Goal: Task Accomplishment & Management: Manage account settings

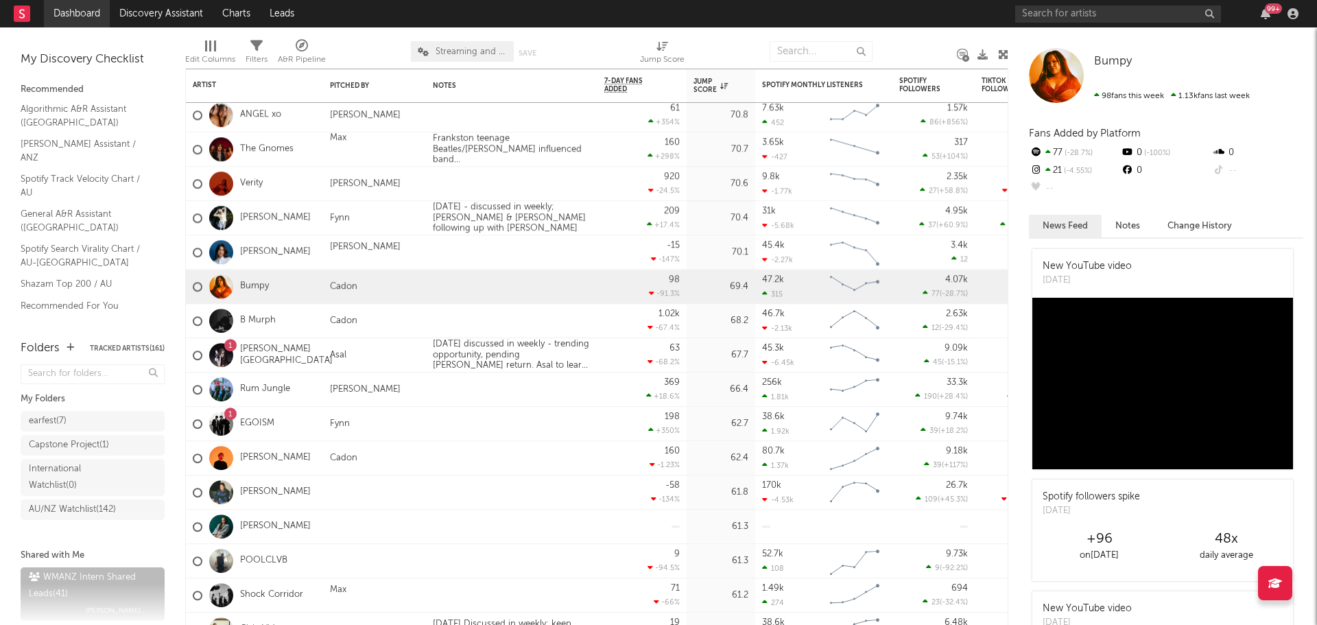
click at [77, 18] on link "Dashboard" at bounding box center [77, 13] width 66 height 27
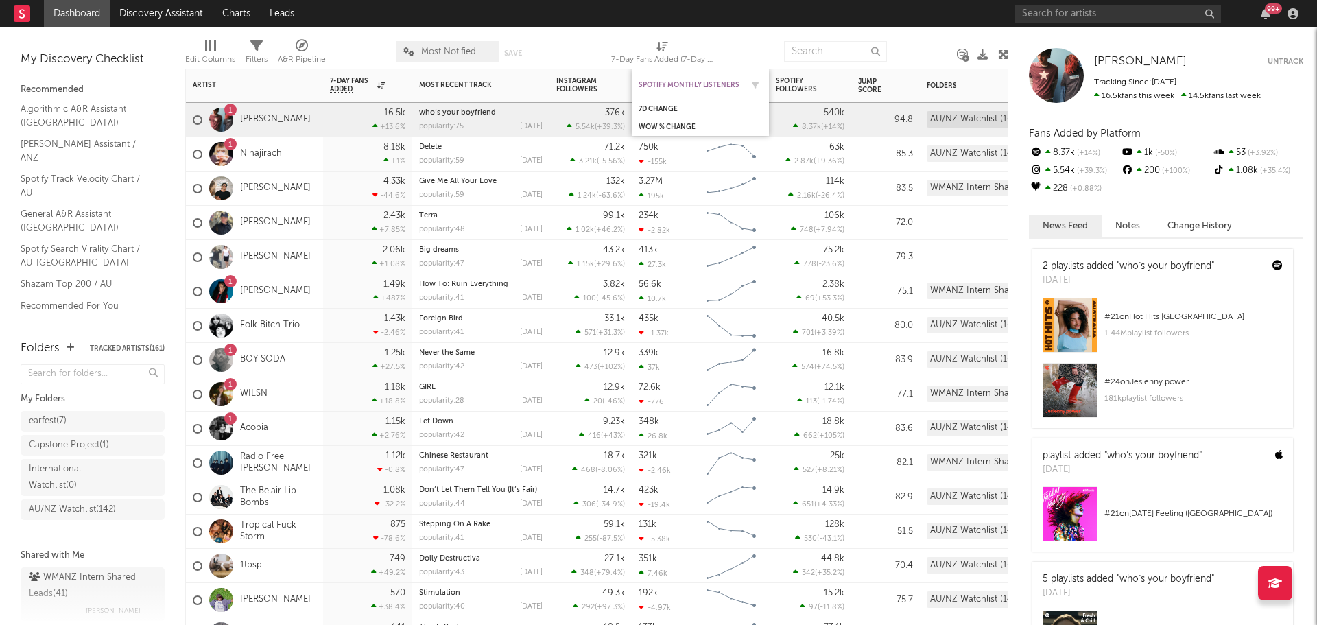
click at [702, 81] on div "Spotify Monthly Listeners" at bounding box center [689, 85] width 103 height 8
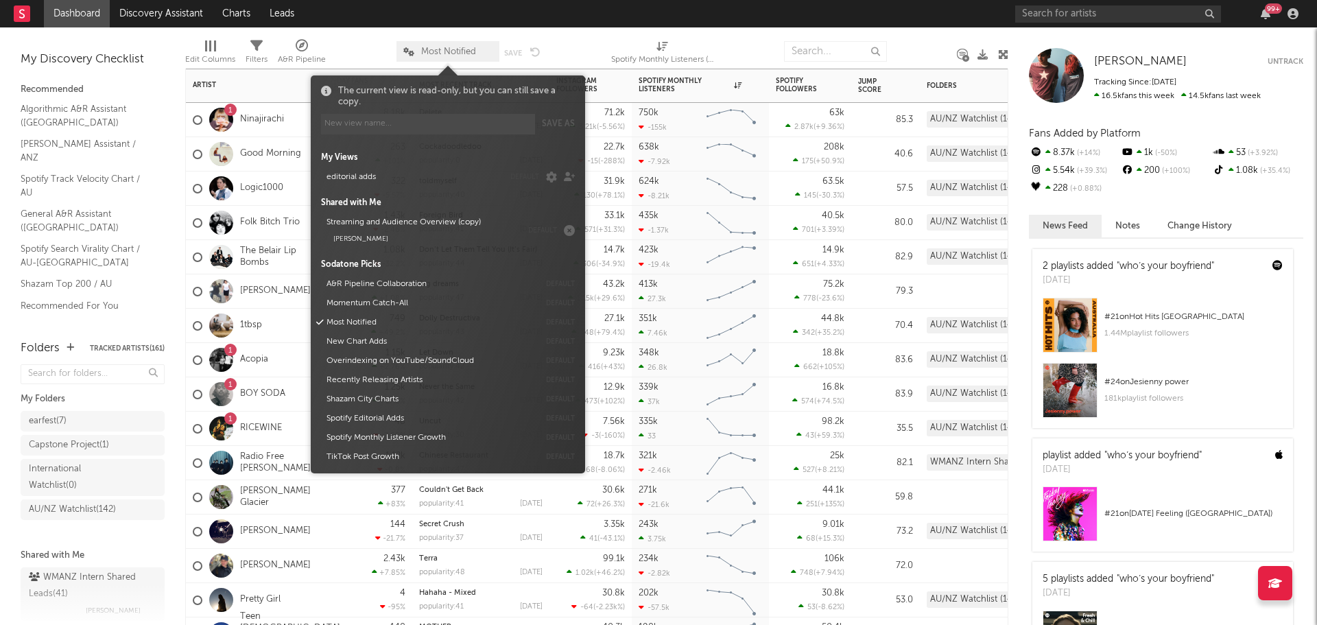
click at [432, 51] on span "Most Notified" at bounding box center [448, 51] width 55 height 9
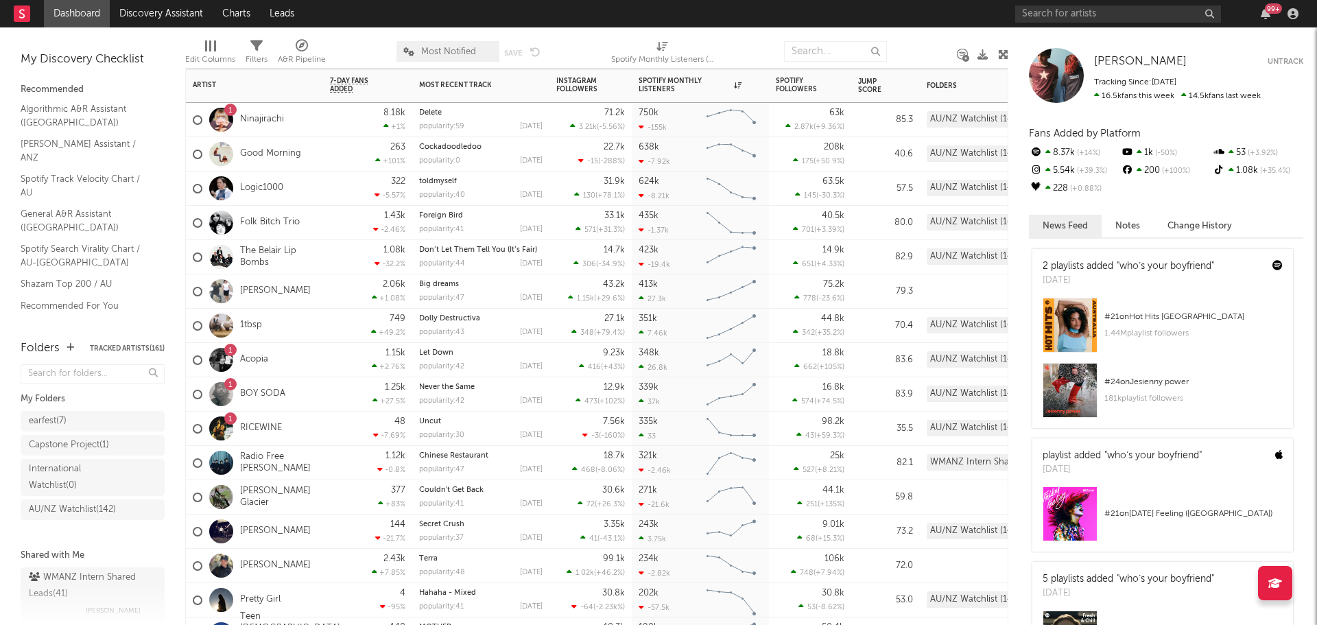
click at [432, 51] on span "Most Notified" at bounding box center [448, 51] width 55 height 9
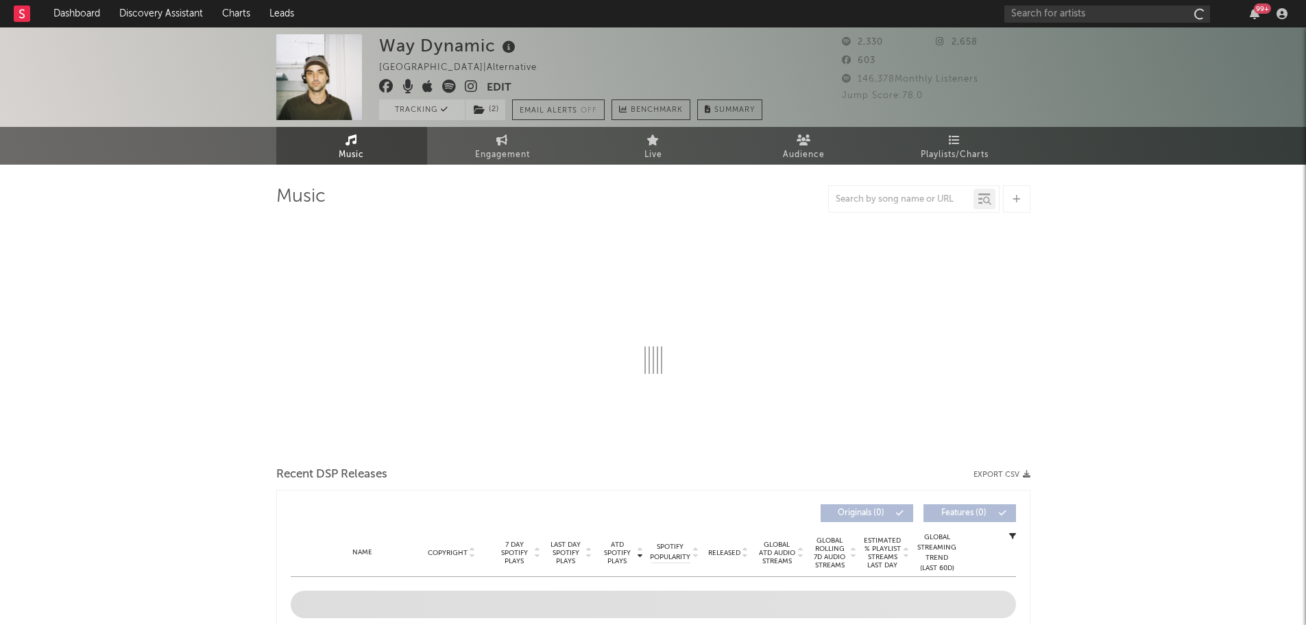
select select "6m"
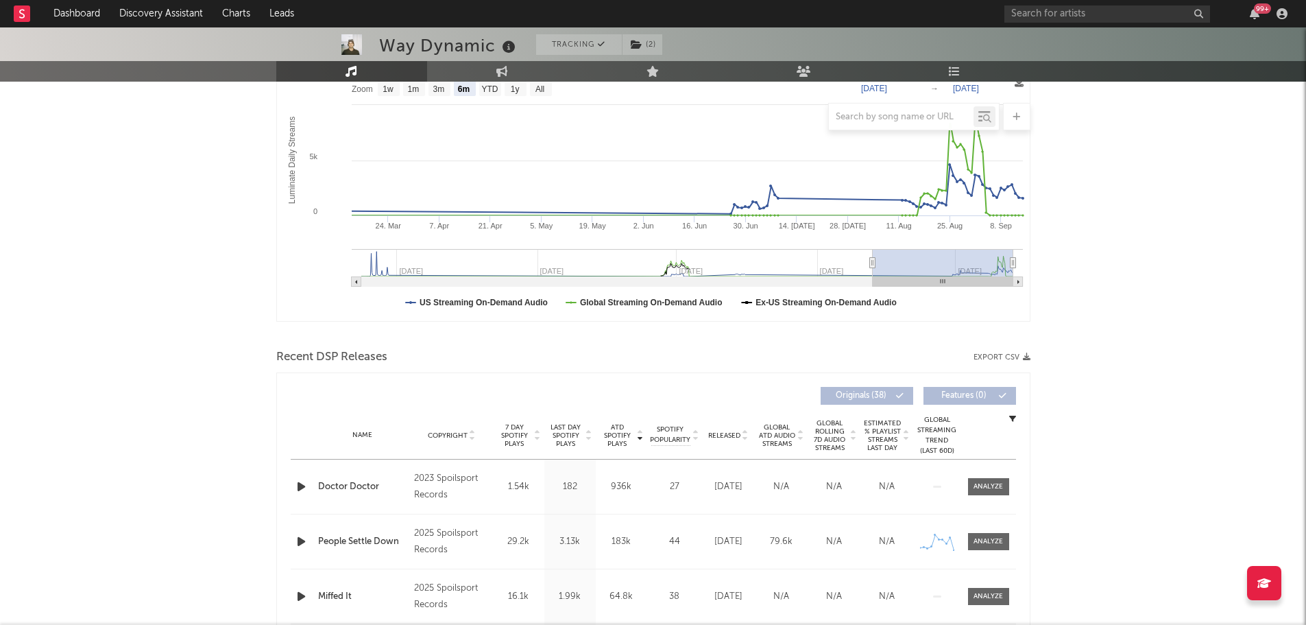
scroll to position [411, 0]
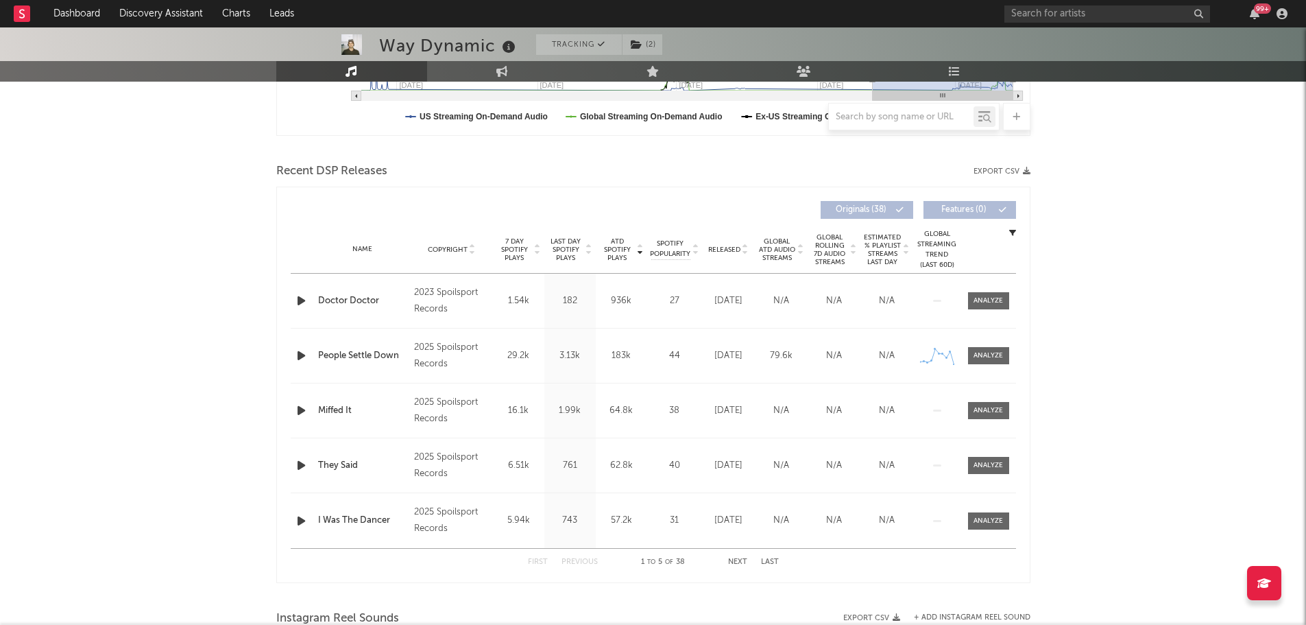
click at [723, 252] on span "Released" at bounding box center [724, 249] width 32 height 8
click at [734, 561] on button "Next" at bounding box center [737, 562] width 19 height 8
click at [577, 562] on button "Previous" at bounding box center [580, 562] width 36 height 8
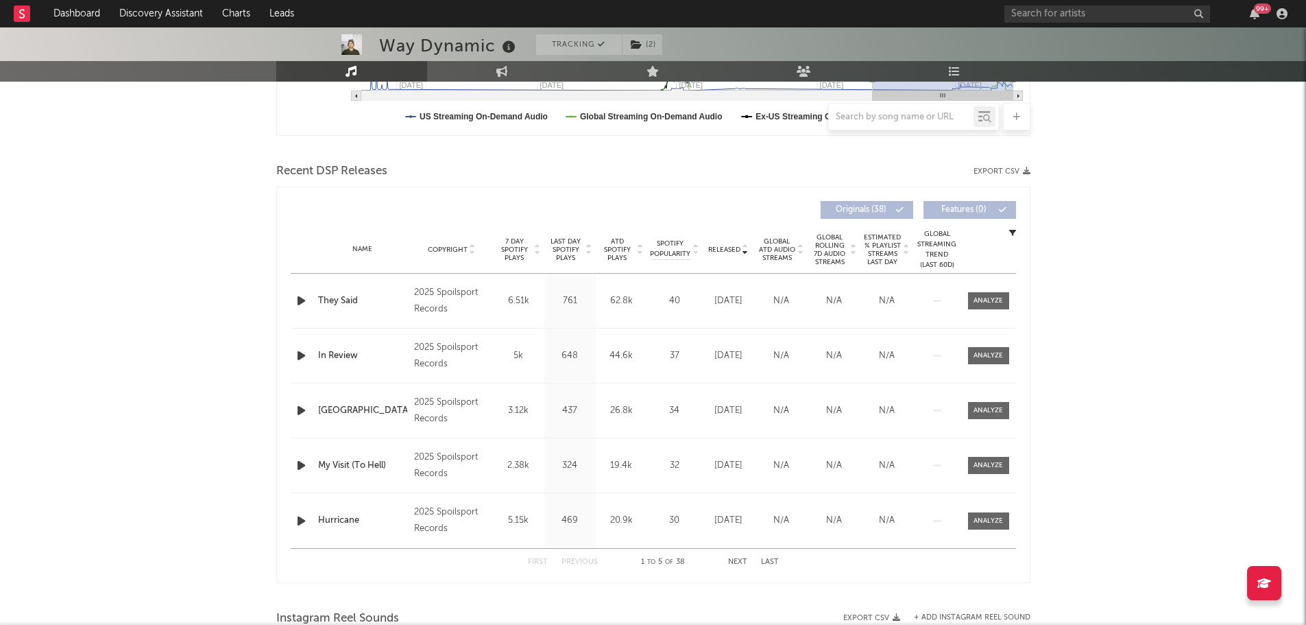
scroll to position [0, 0]
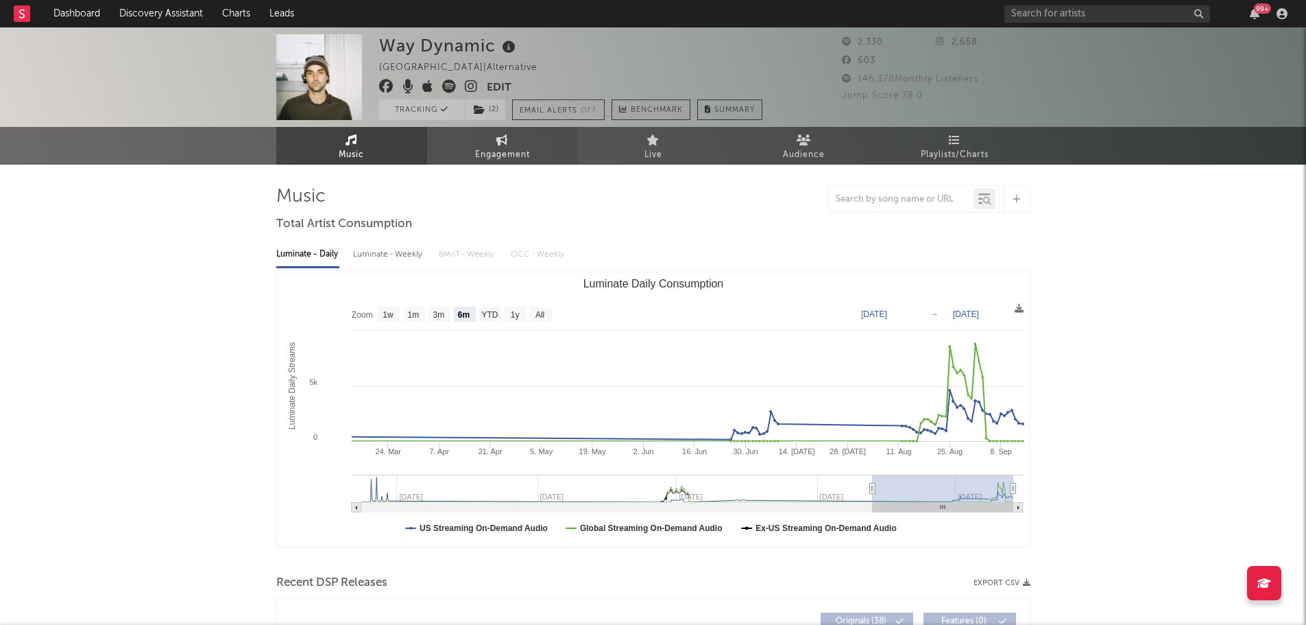
click at [481, 141] on link "Engagement" at bounding box center [502, 146] width 151 height 38
select select "1w"
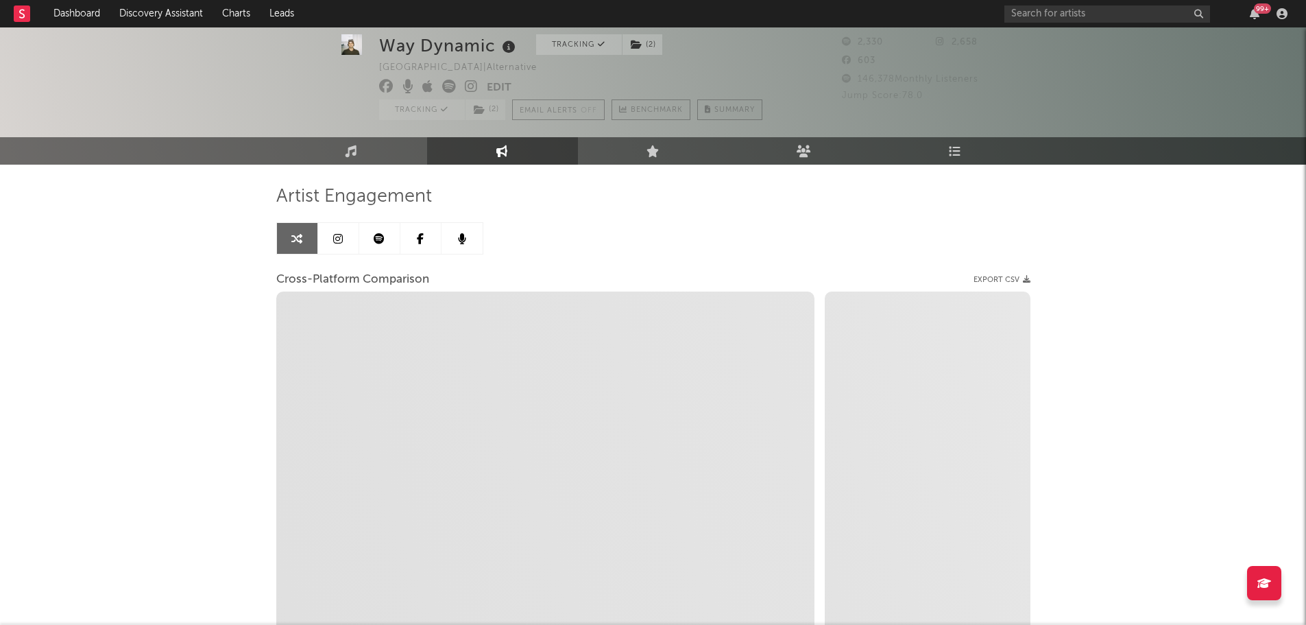
scroll to position [69, 0]
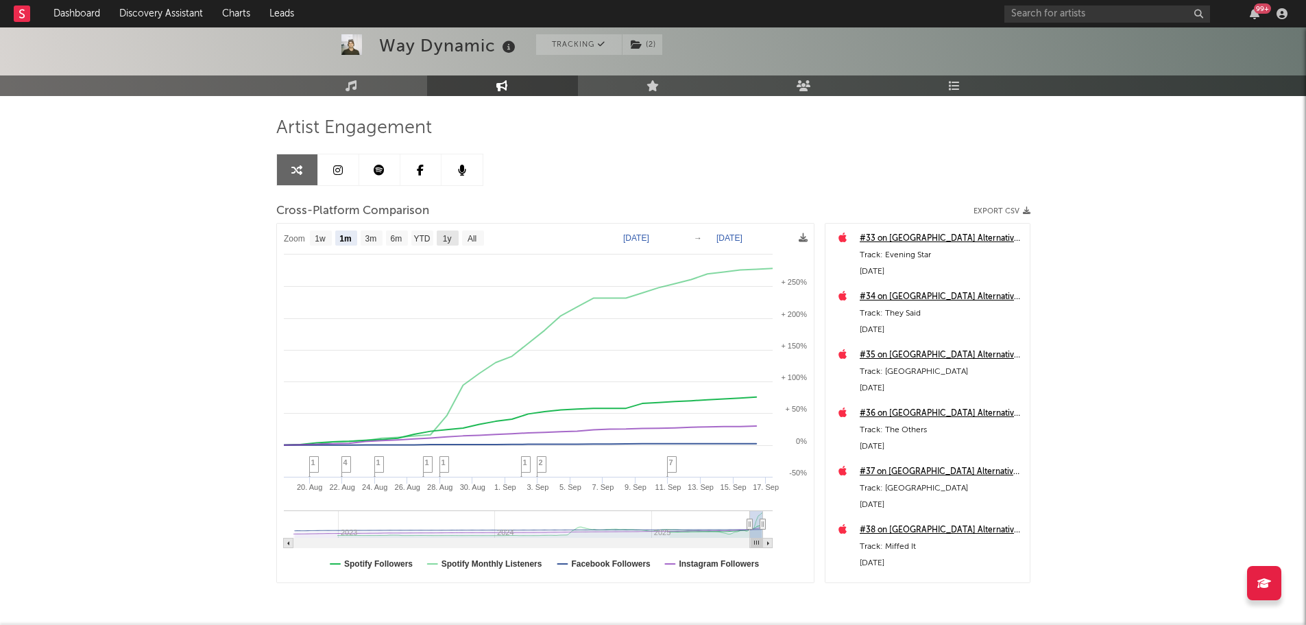
click at [447, 235] on text "1y" at bounding box center [446, 239] width 9 height 10
select select "1y"
type input "[DATE]"
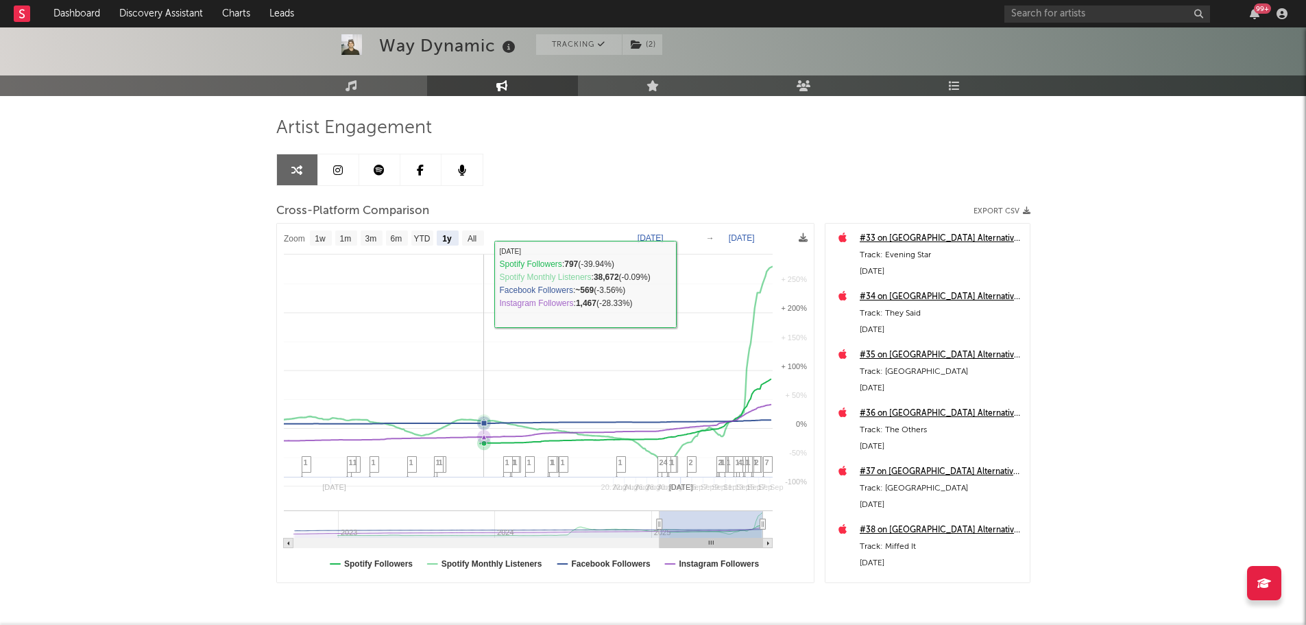
select select "1y"
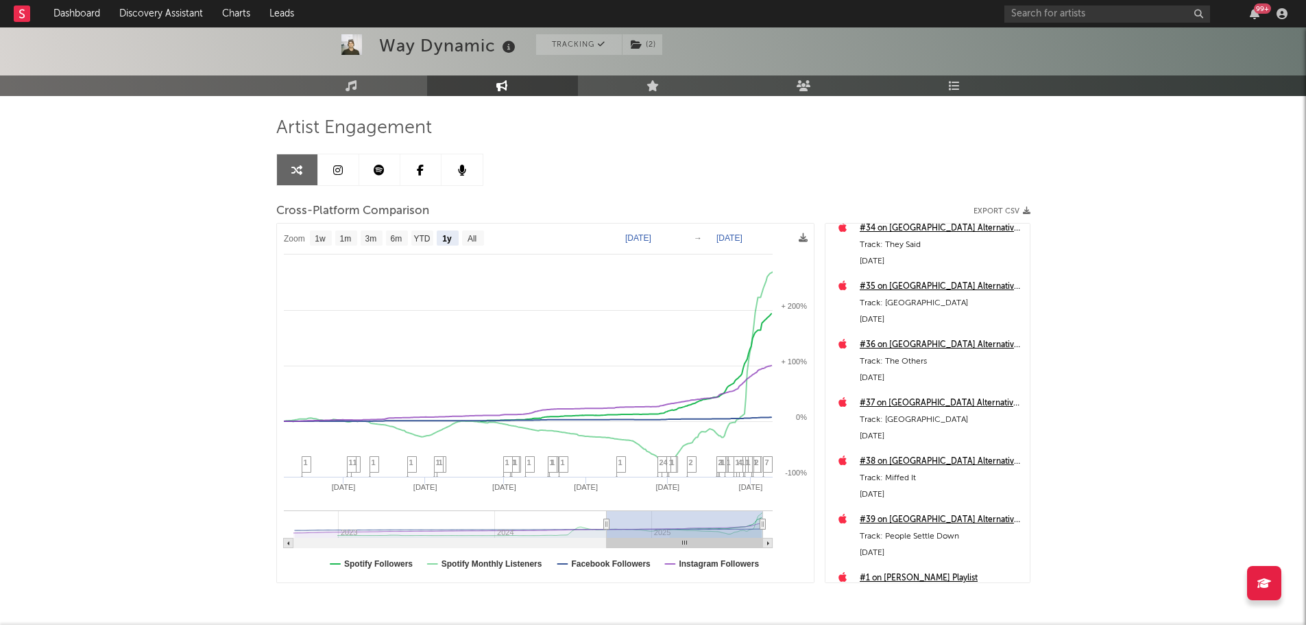
scroll to position [0, 0]
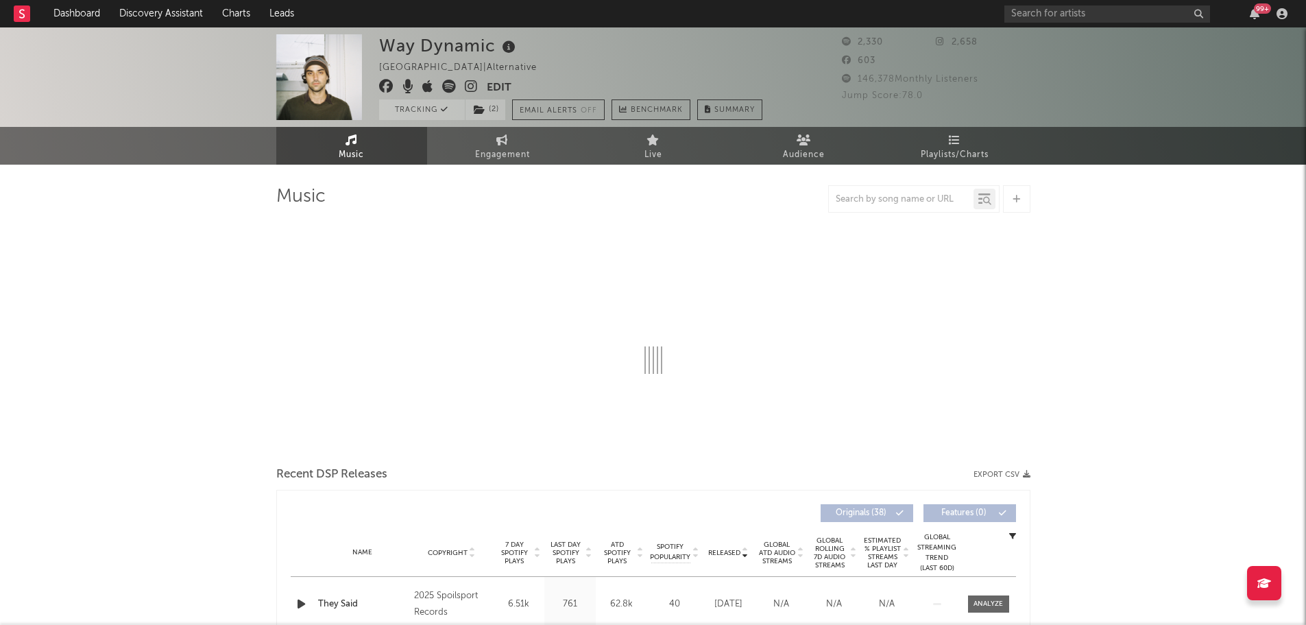
select select "6m"
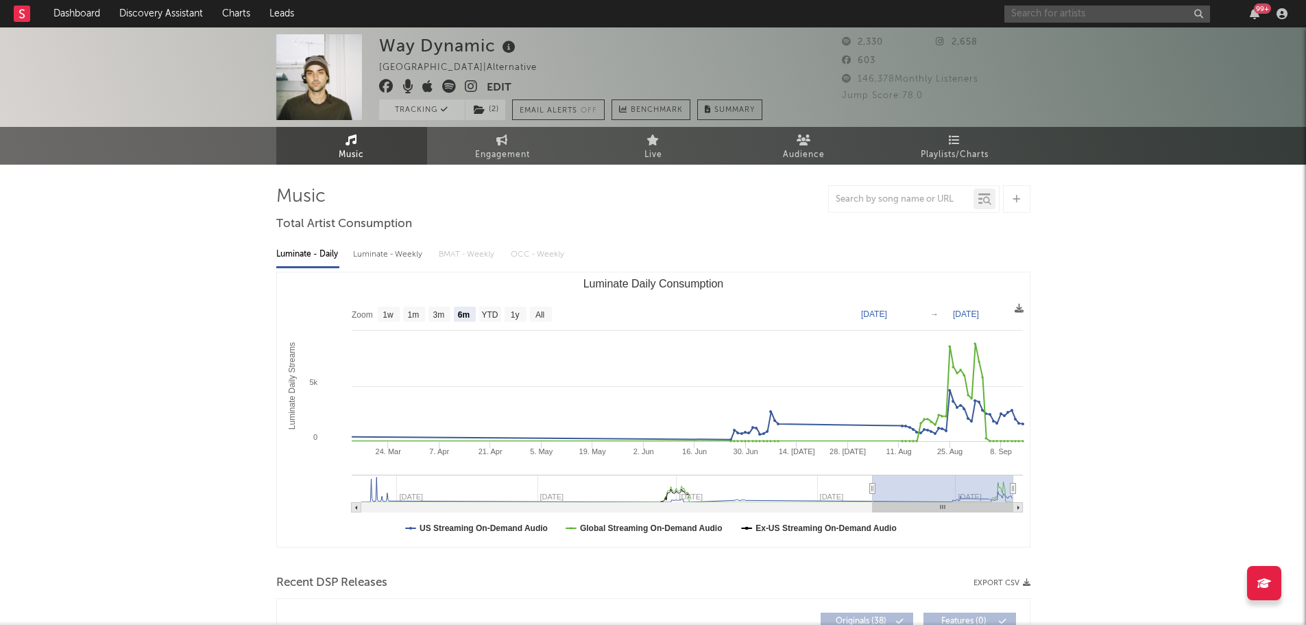
click at [1086, 17] on input "text" at bounding box center [1108, 13] width 206 height 17
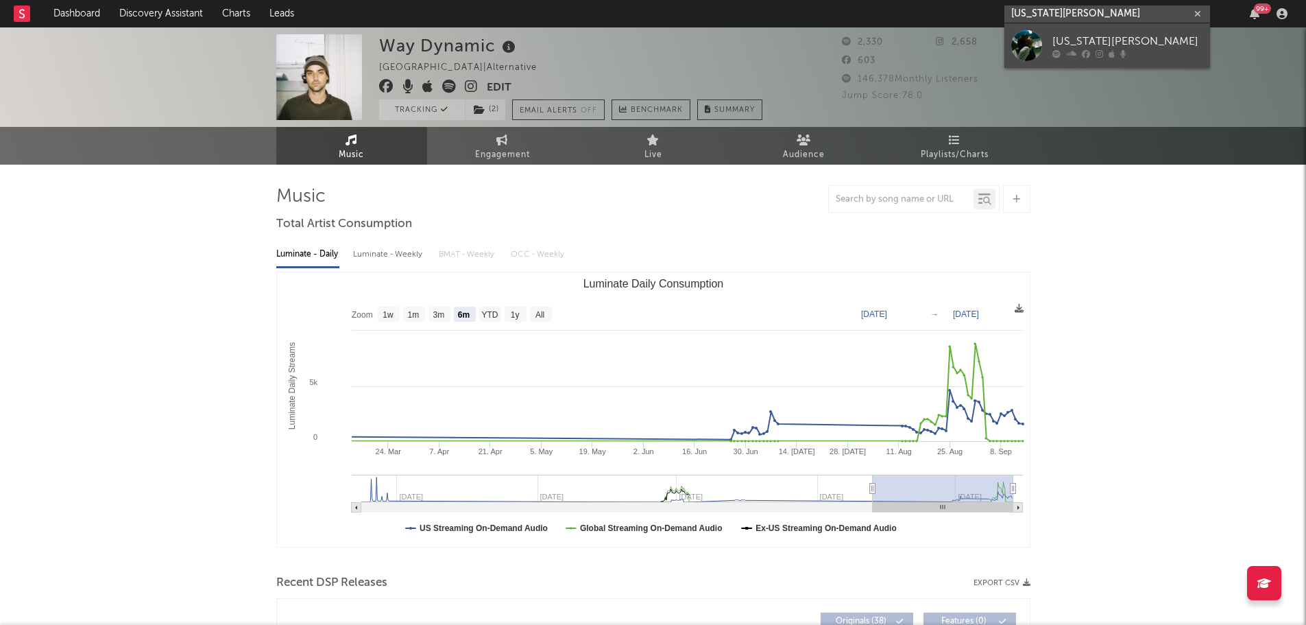
type input "[US_STATE][PERSON_NAME]"
click at [1123, 36] on div "[US_STATE][PERSON_NAME]" at bounding box center [1128, 41] width 151 height 16
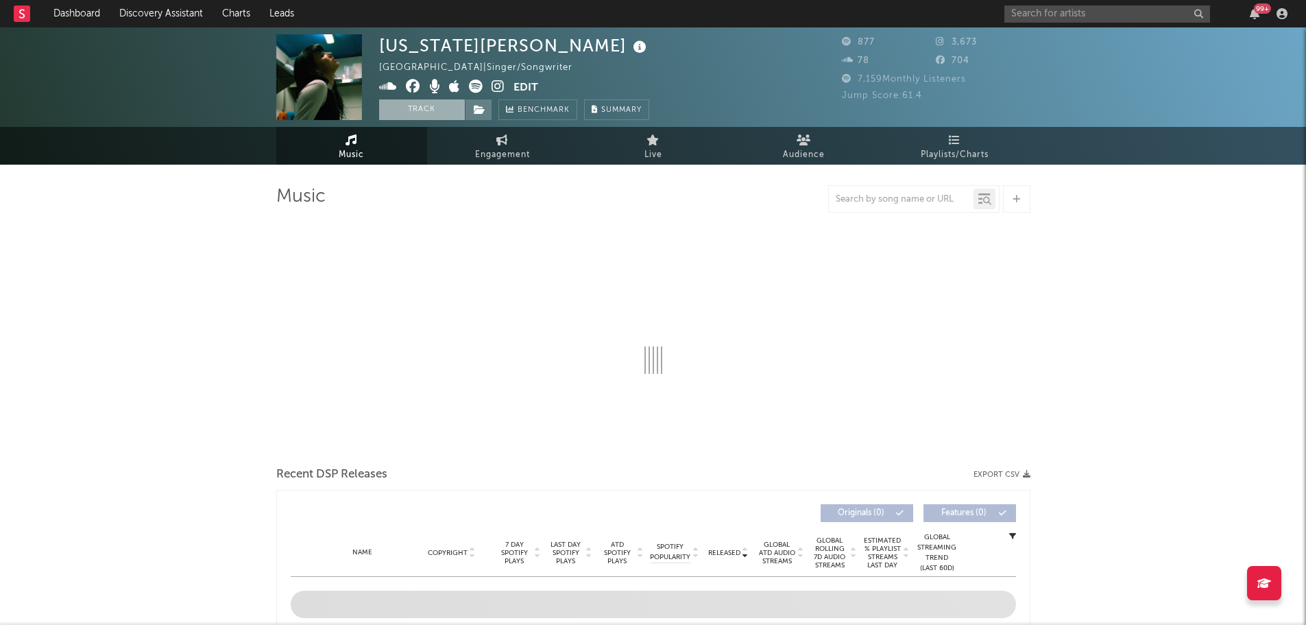
select select "1w"
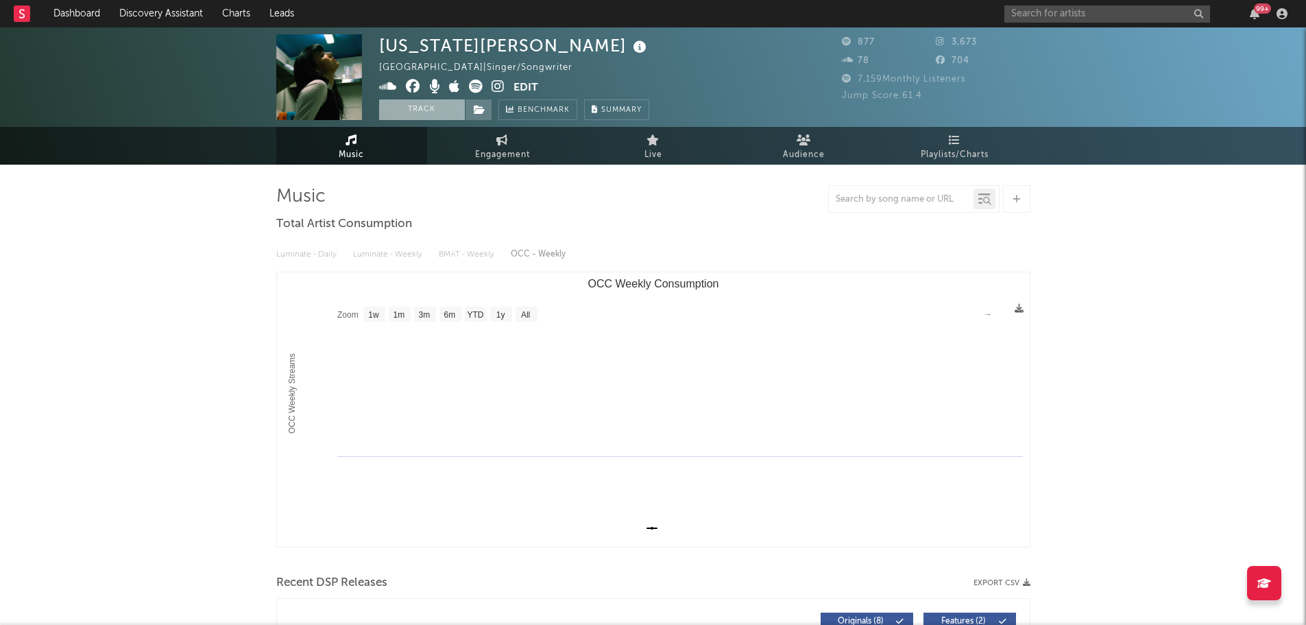
click at [405, 104] on button "Track" at bounding box center [422, 109] width 86 height 21
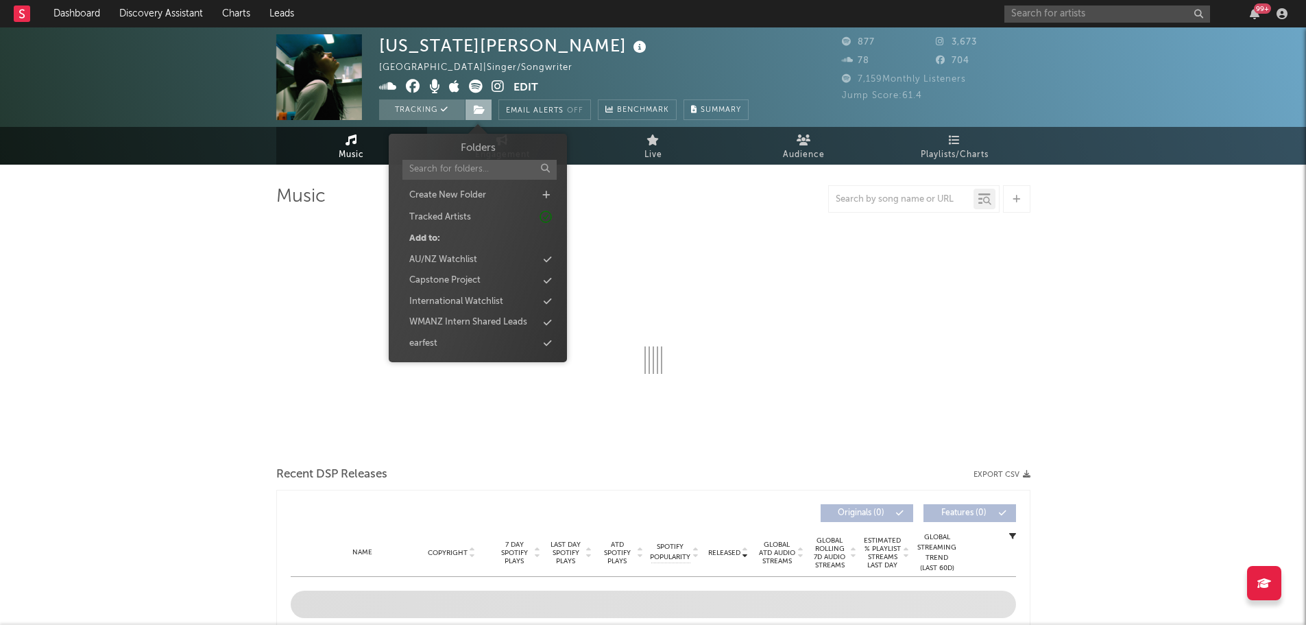
click at [476, 110] on icon at bounding box center [480, 110] width 12 height 10
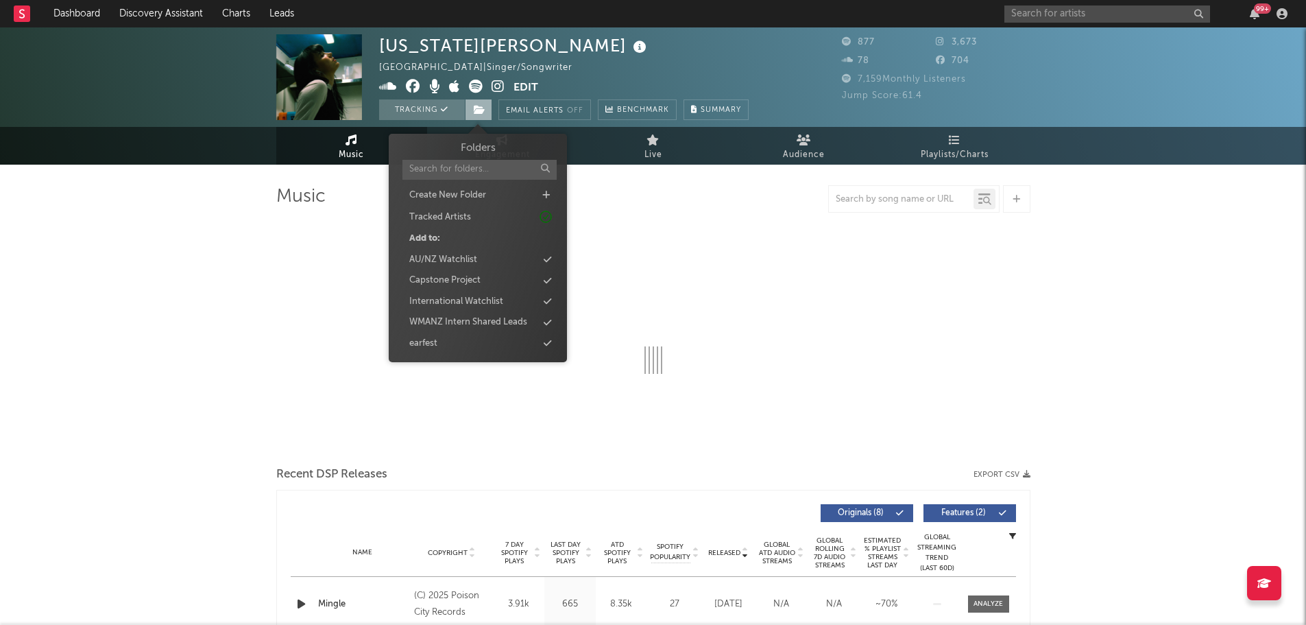
select select "1w"
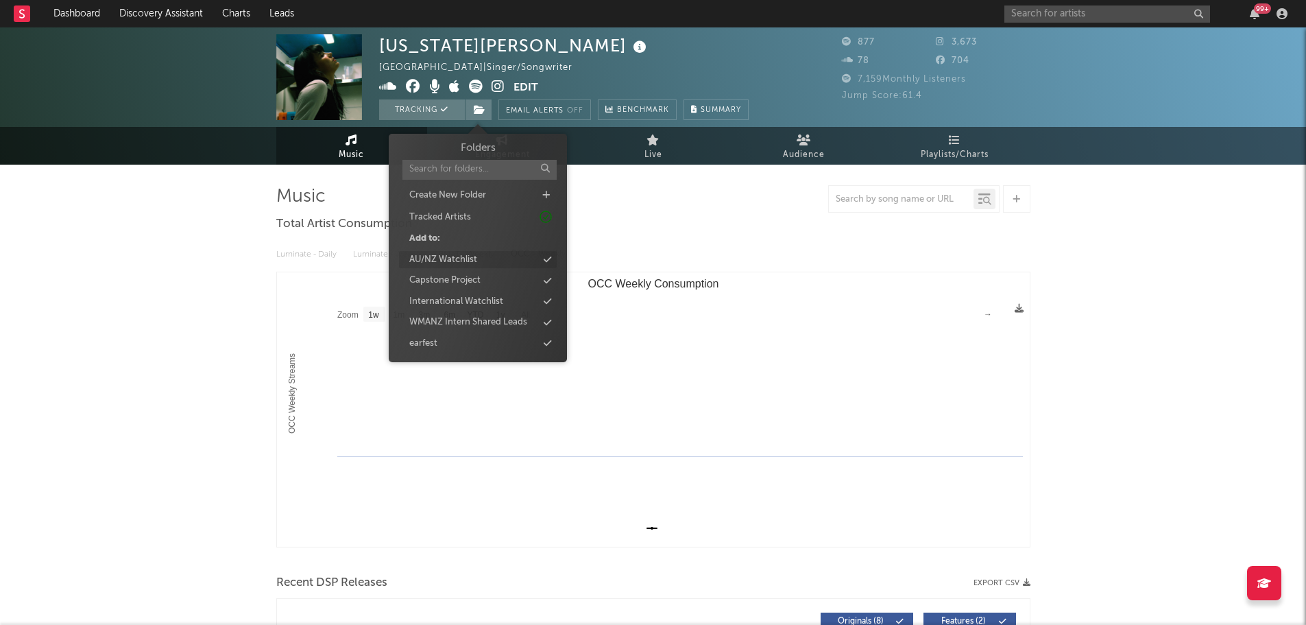
click at [461, 262] on div "AU/NZ Watchlist" at bounding box center [443, 260] width 68 height 14
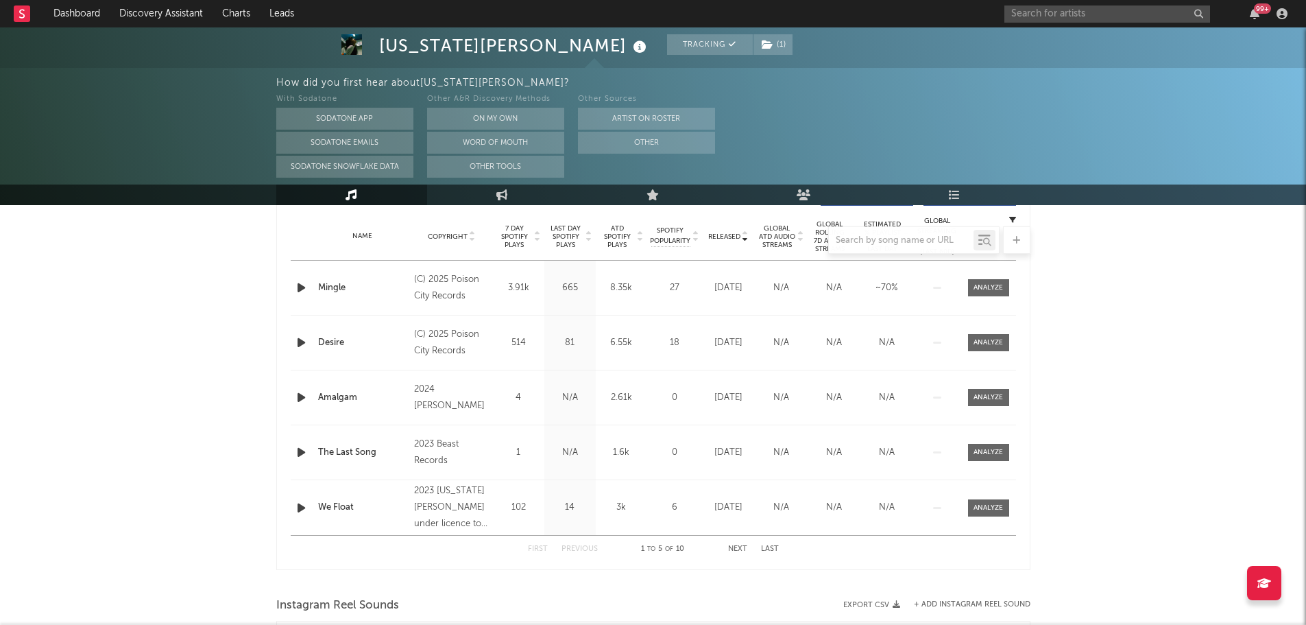
scroll to position [549, 0]
click at [612, 240] on div at bounding box center [653, 239] width 754 height 27
click at [612, 236] on div at bounding box center [653, 239] width 754 height 27
click at [606, 147] on button "Other" at bounding box center [646, 143] width 137 height 22
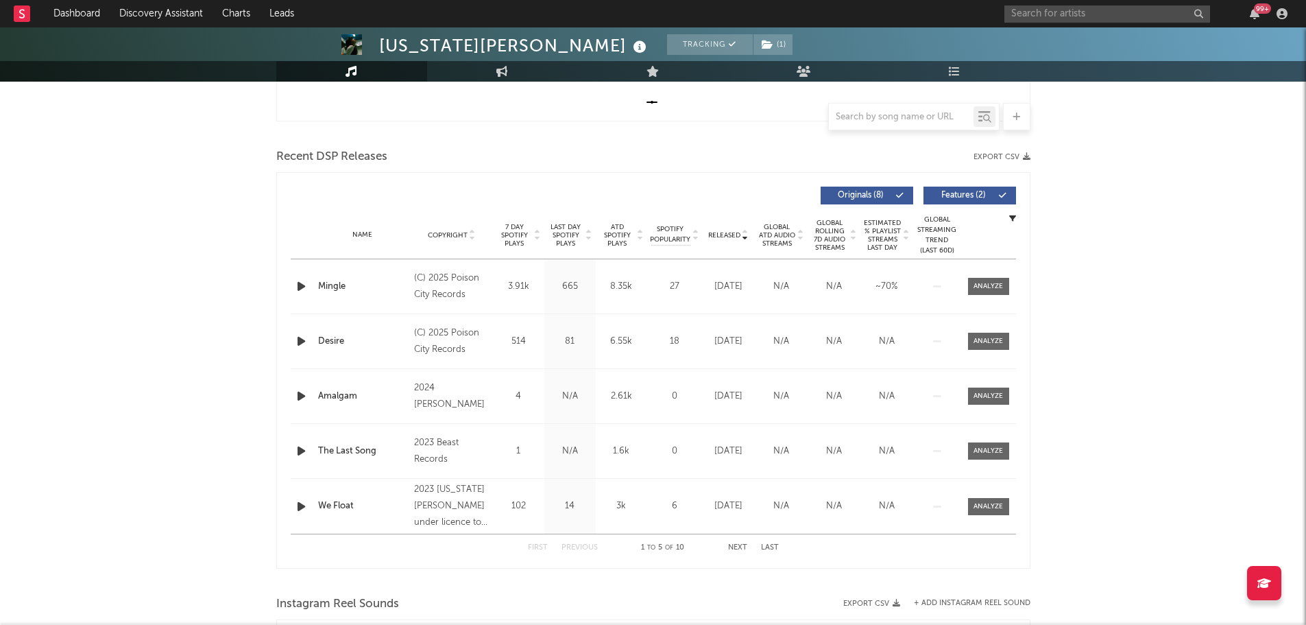
scroll to position [425, 0]
click at [631, 244] on span "ATD Spotify Plays" at bounding box center [617, 236] width 36 height 25
click at [734, 239] on span "Released" at bounding box center [724, 236] width 32 height 8
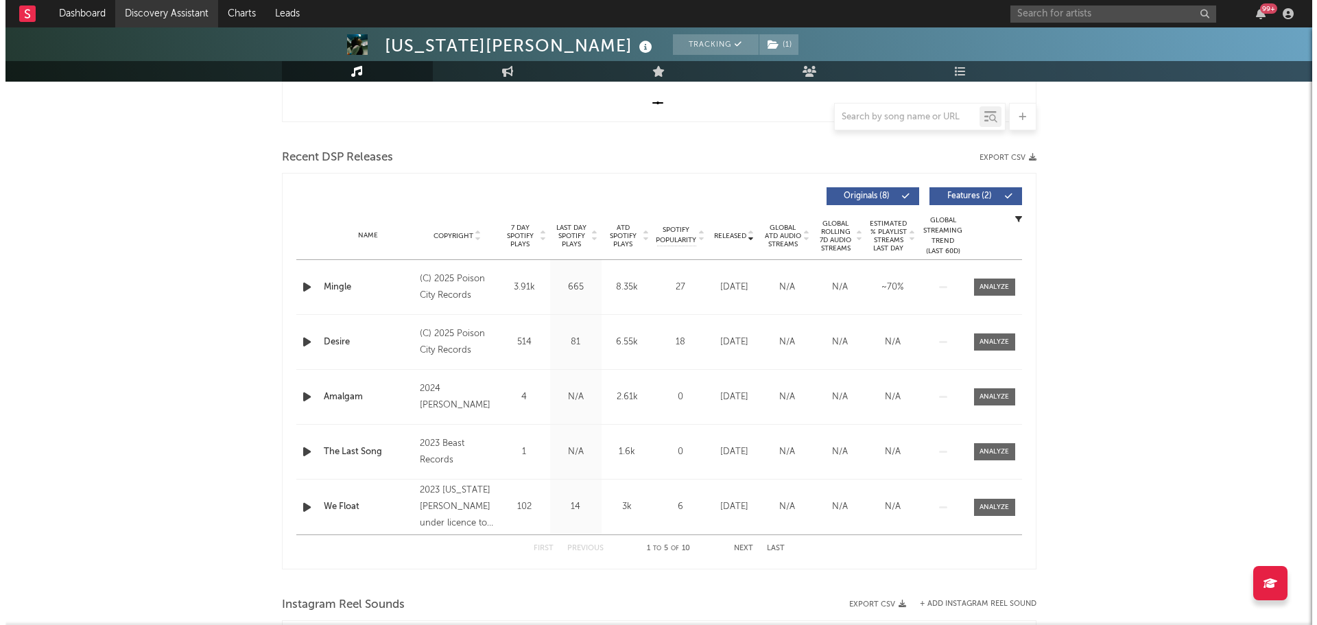
scroll to position [0, 0]
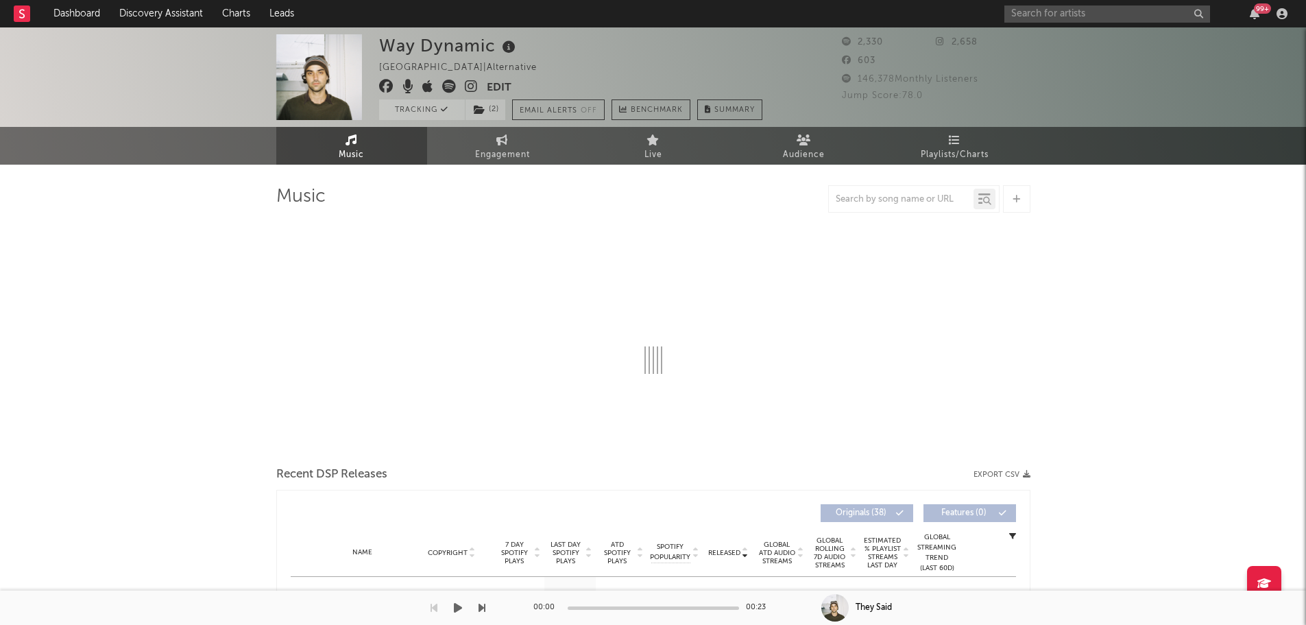
select select "6m"
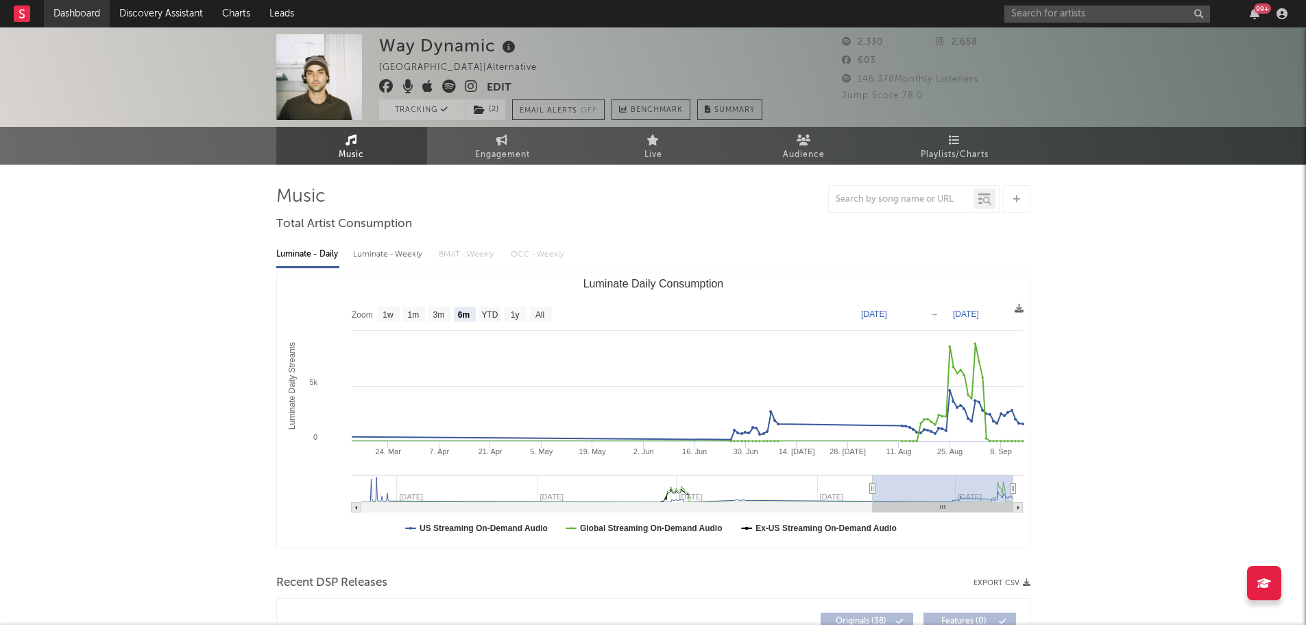
click at [103, 16] on link "Dashboard" at bounding box center [77, 13] width 66 height 27
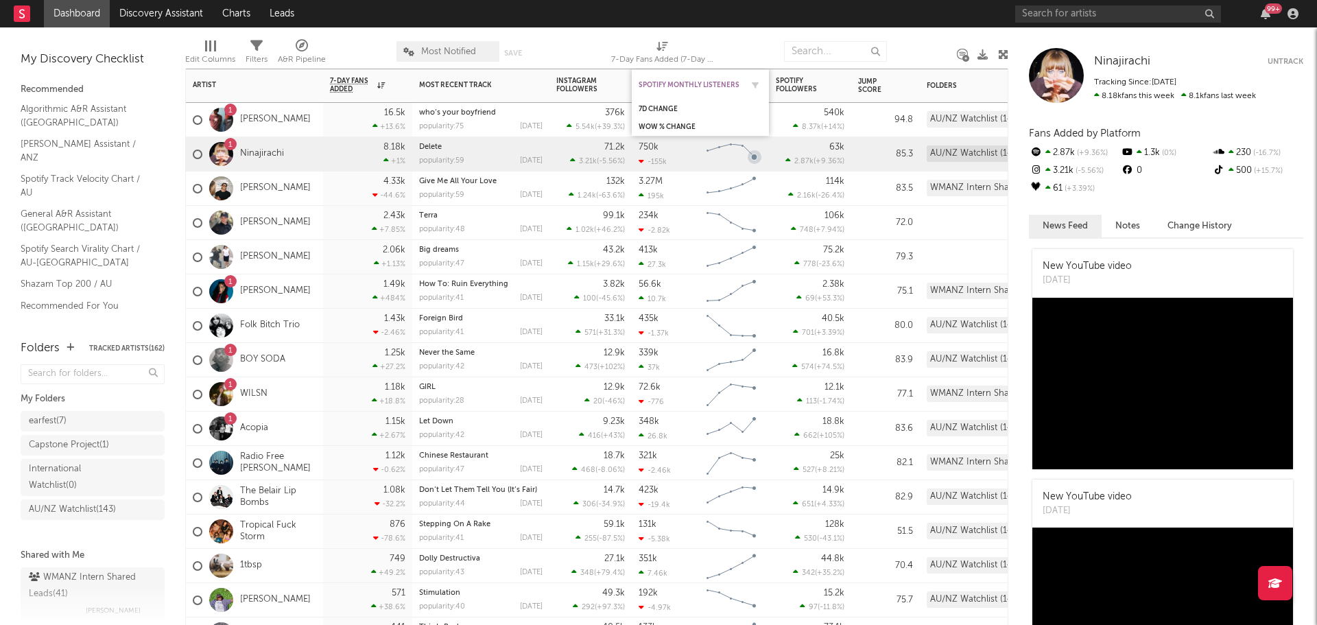
click at [732, 88] on div "Spotify Monthly Listeners" at bounding box center [689, 85] width 103 height 8
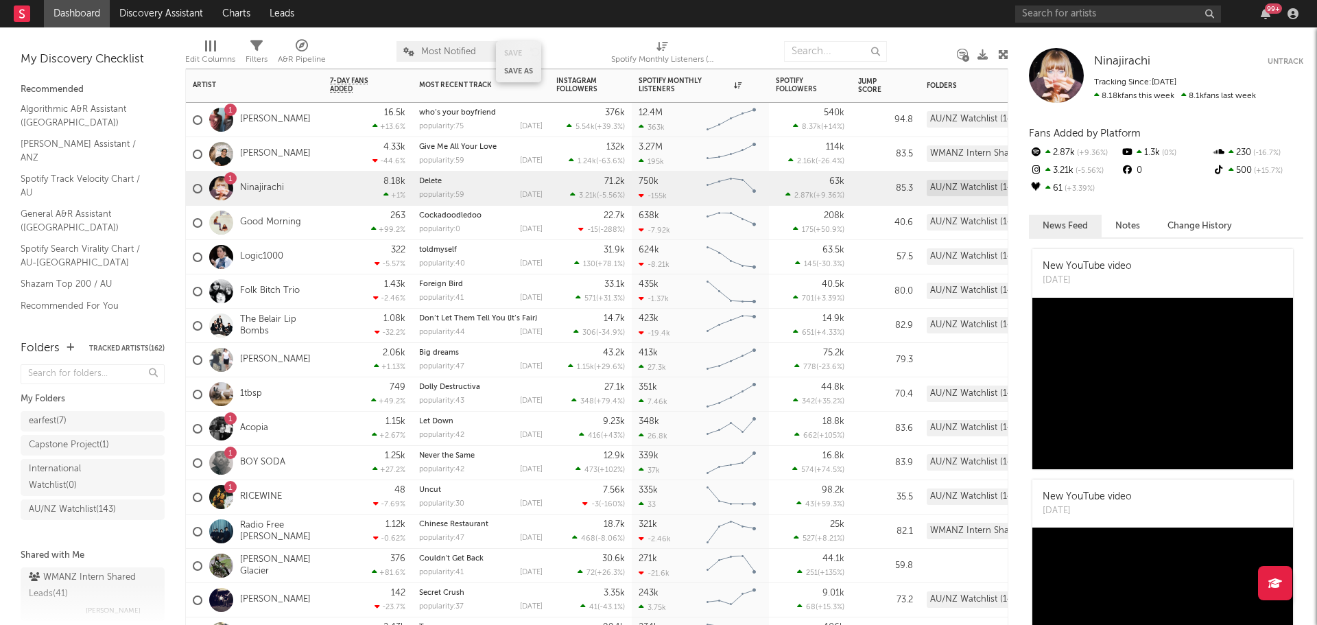
click at [517, 71] on button "Save as" at bounding box center [518, 71] width 29 height 8
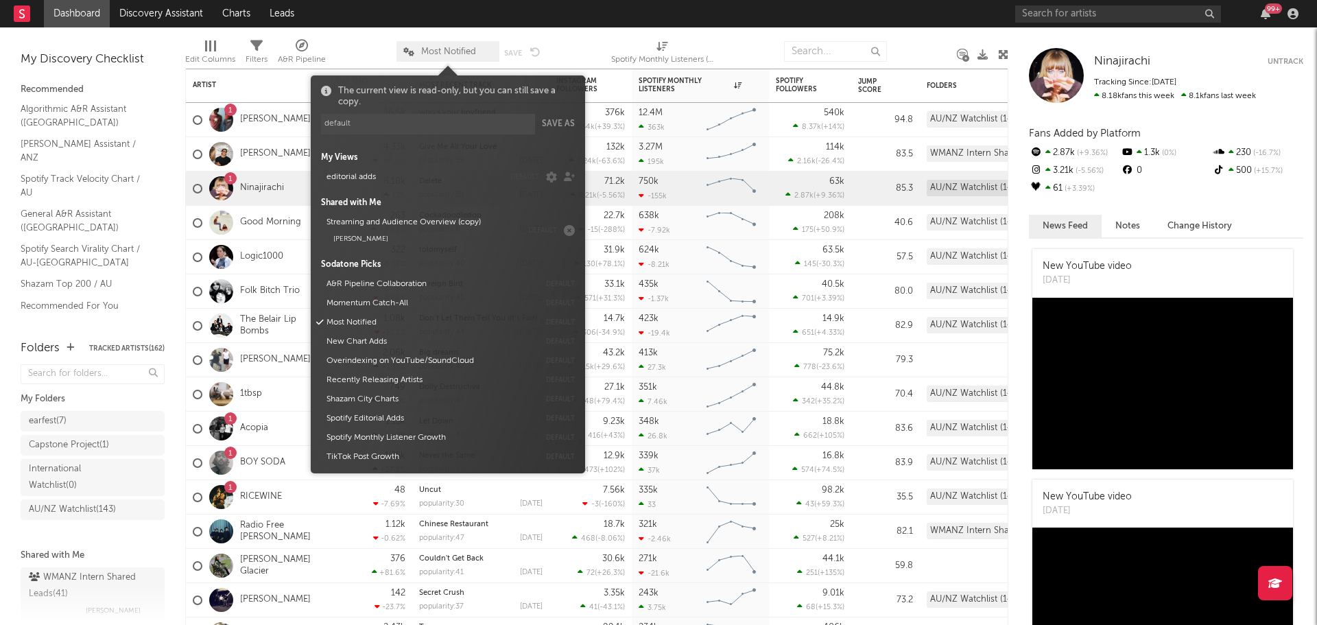
type input "default"
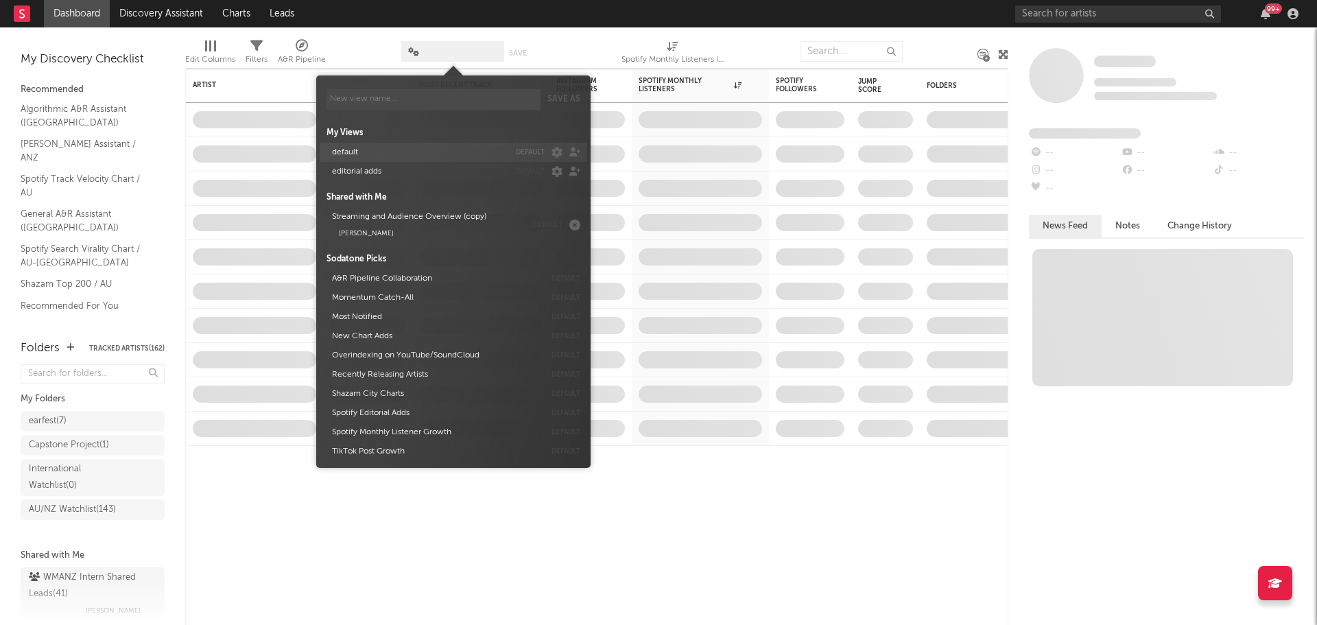
click at [453, 158] on button "default" at bounding box center [418, 152] width 182 height 19
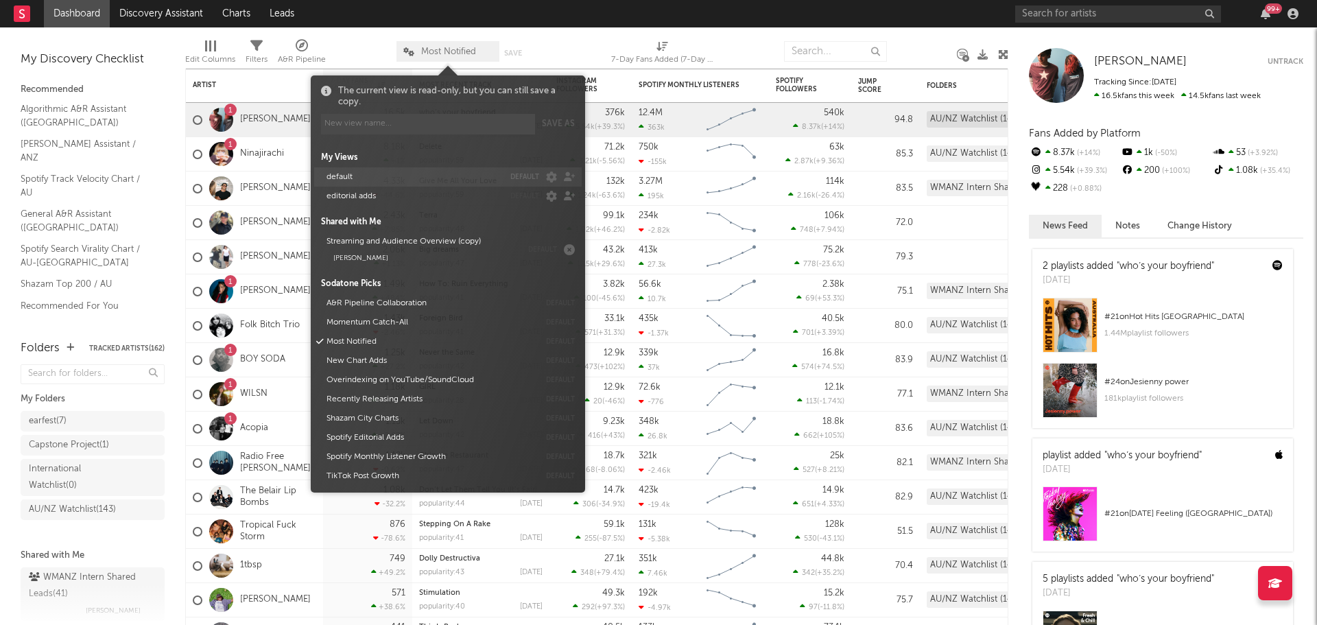
click at [520, 178] on button "default" at bounding box center [524, 176] width 29 height 7
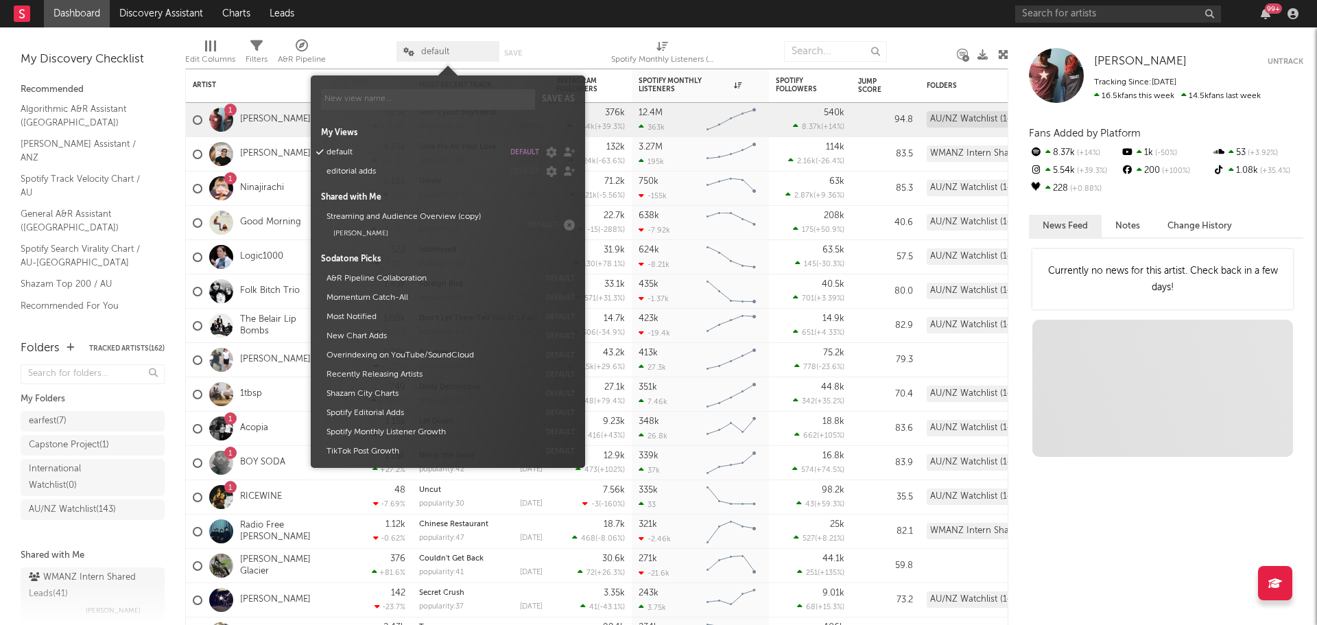
click at [597, 34] on div at bounding box center [576, 51] width 50 height 34
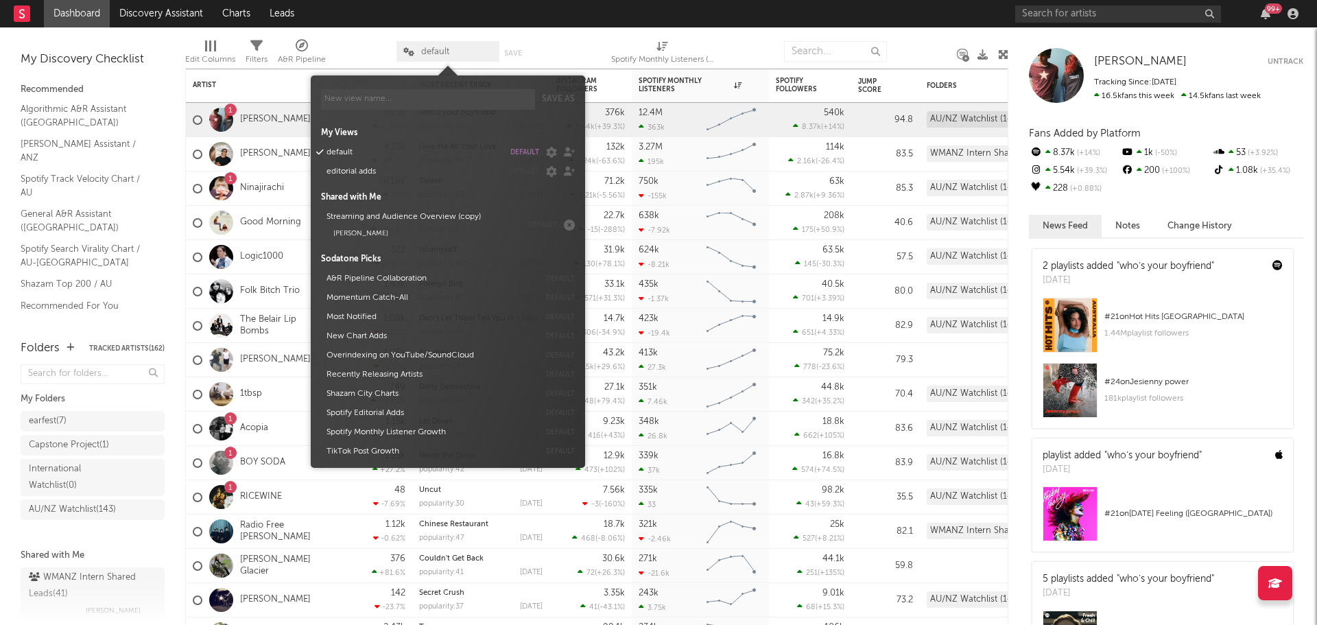
click at [371, 49] on div at bounding box center [361, 51] width 50 height 34
